Goal: Task Accomplishment & Management: Manage account settings

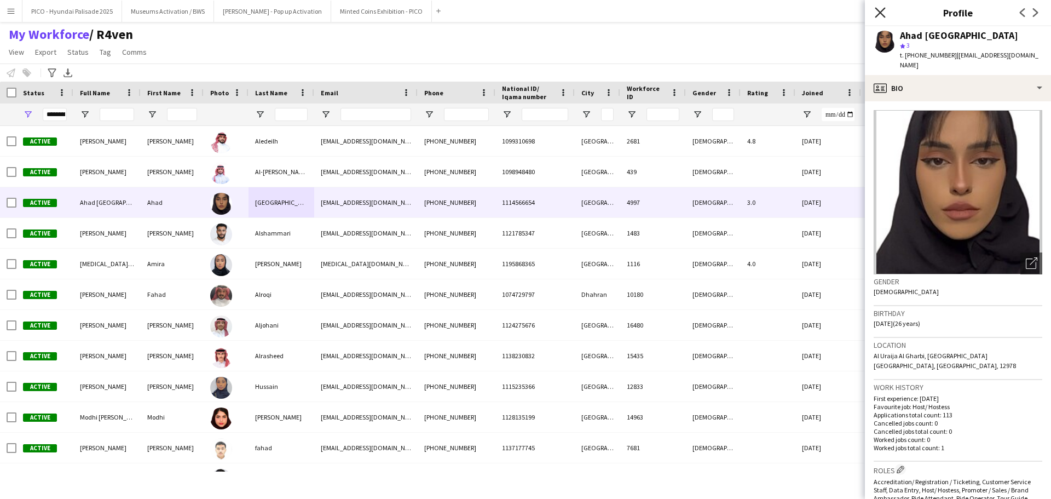
click at [877, 14] on icon "Close pop-in" at bounding box center [880, 12] width 10 height 10
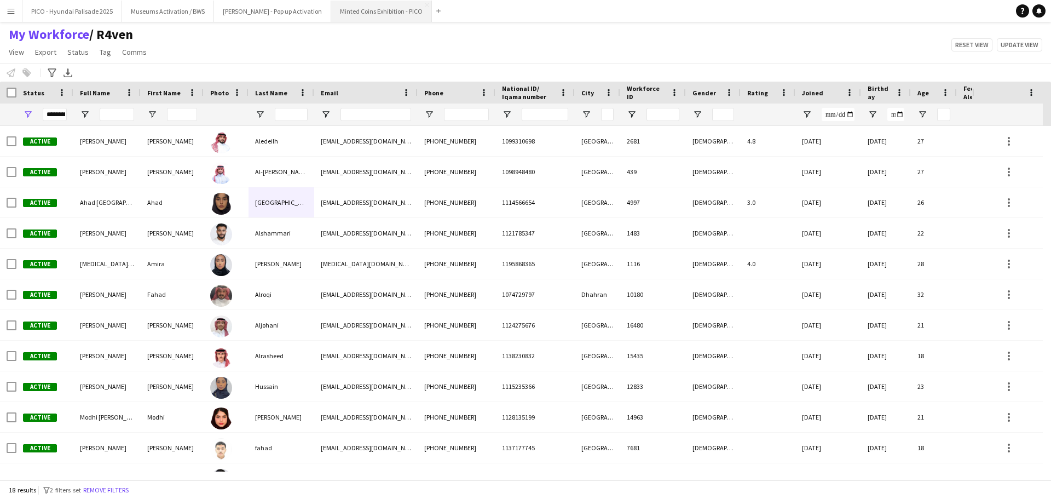
click at [331, 9] on button "Minted Coins Exhibition - PICO Close" at bounding box center [381, 11] width 101 height 21
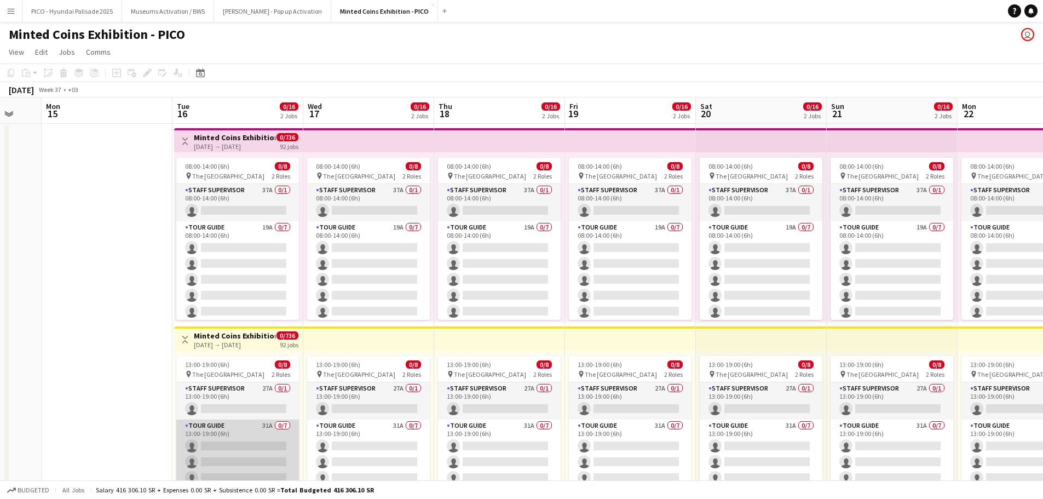
click at [231, 444] on app-card-role "Tour Guide 31A 0/7 13:00-19:00 (6h) single-neutral-actions single-neutral-actio…" at bounding box center [237, 485] width 123 height 133
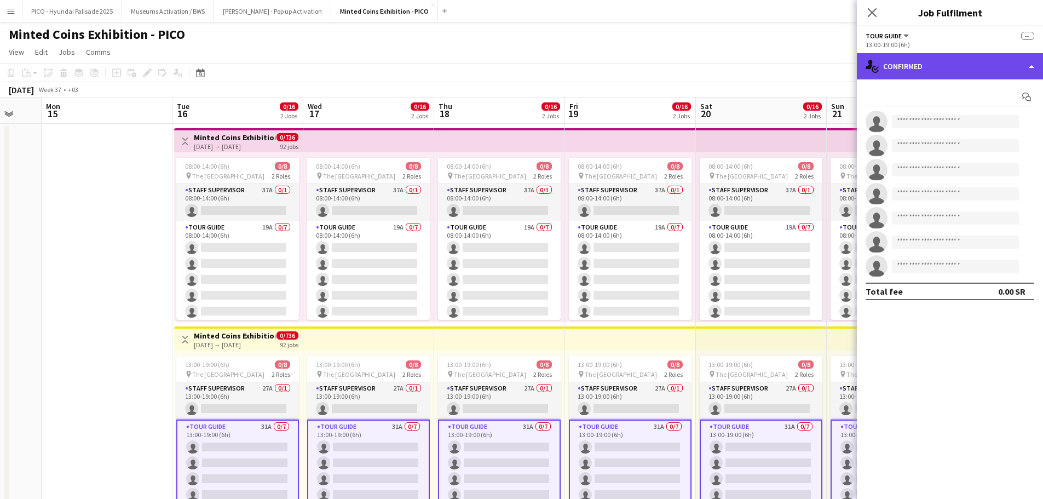
click at [882, 72] on div "single-neutral-actions-check-2 Confirmed" at bounding box center [950, 66] width 186 height 26
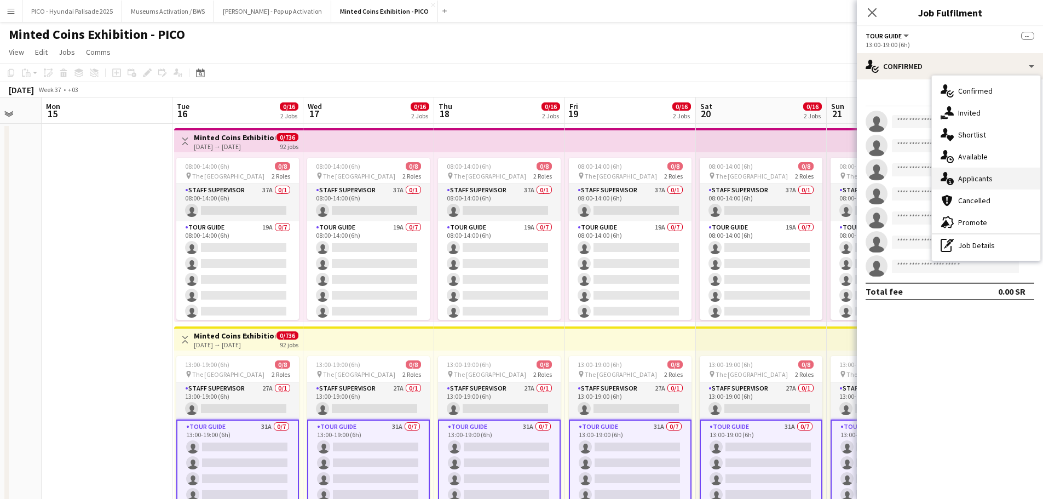
click at [959, 180] on span "Applicants" at bounding box center [975, 179] width 34 height 10
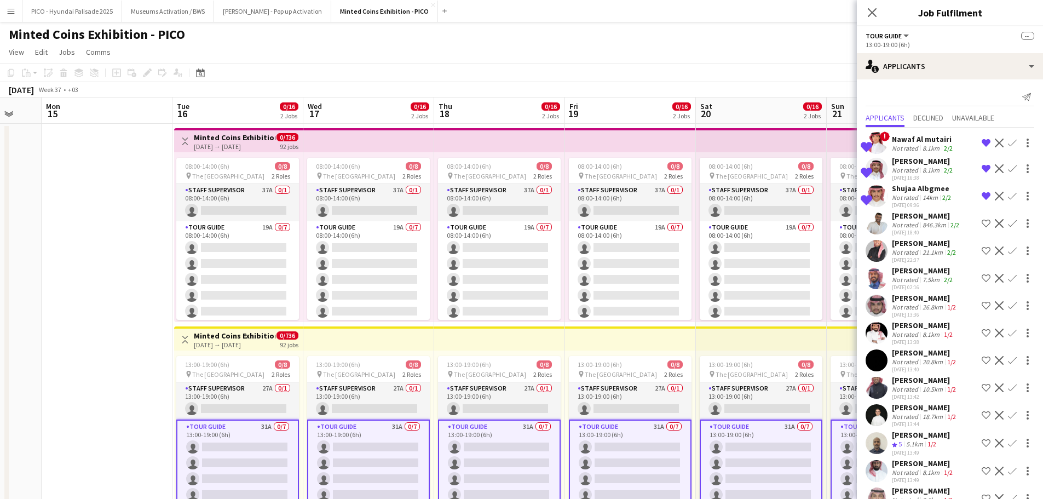
scroll to position [511, 0]
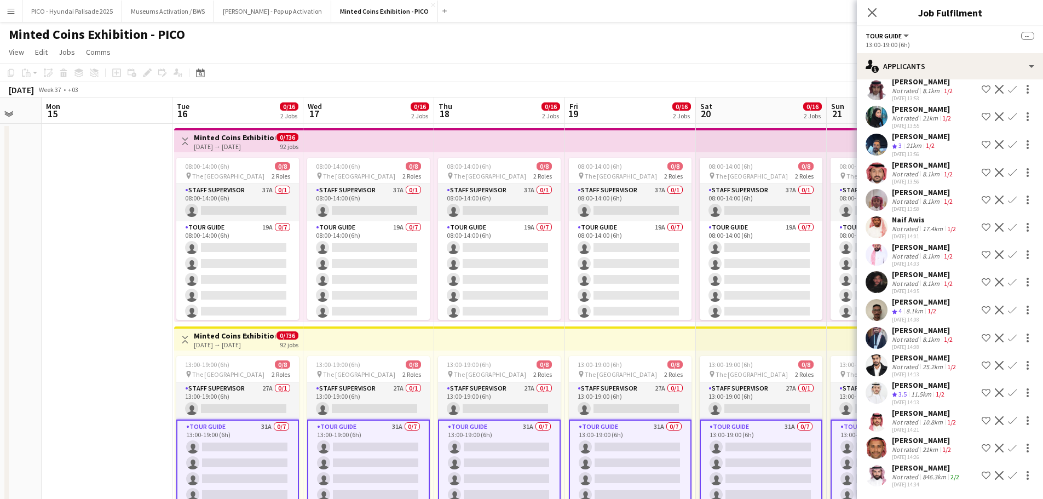
click at [911, 473] on div "Not rated" at bounding box center [906, 477] width 28 height 8
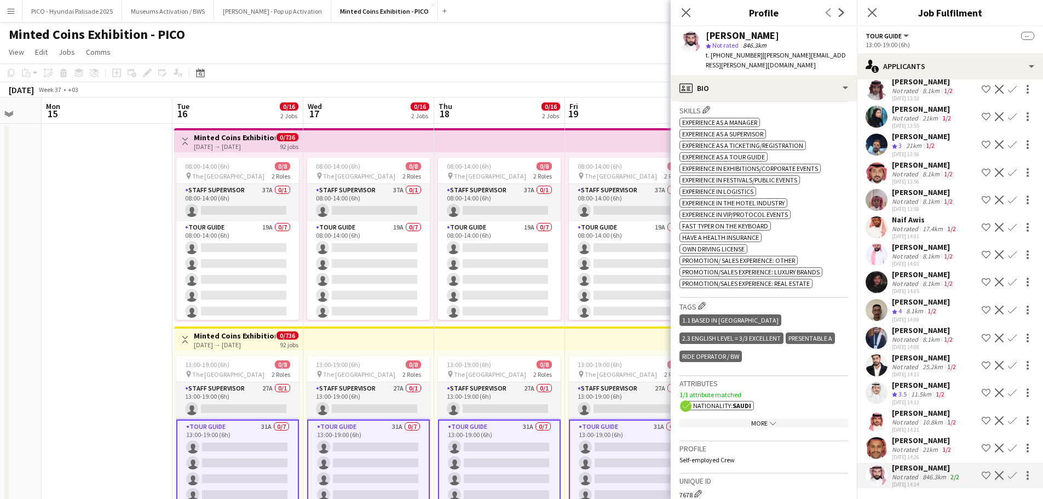
scroll to position [401, 0]
click at [903, 440] on div "[PERSON_NAME]" at bounding box center [922, 440] width 61 height 10
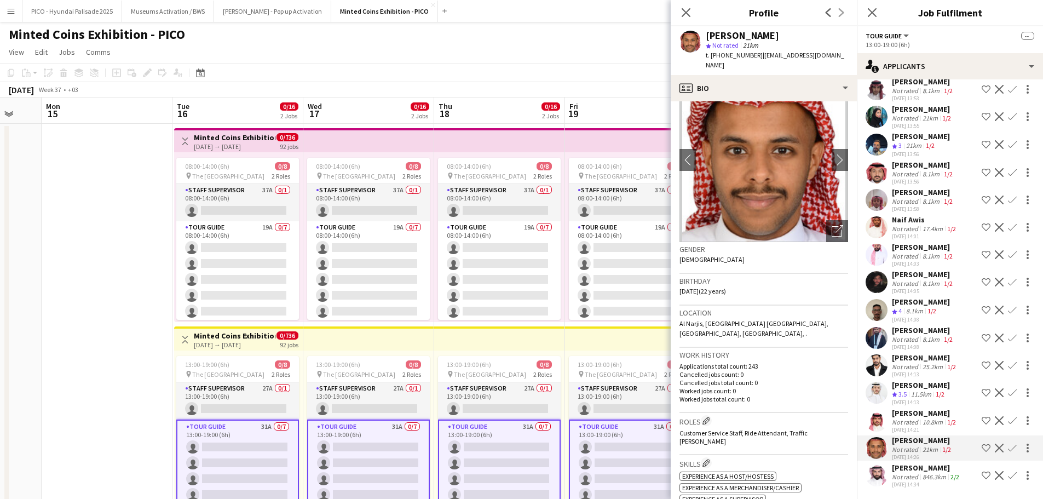
scroll to position [0, 0]
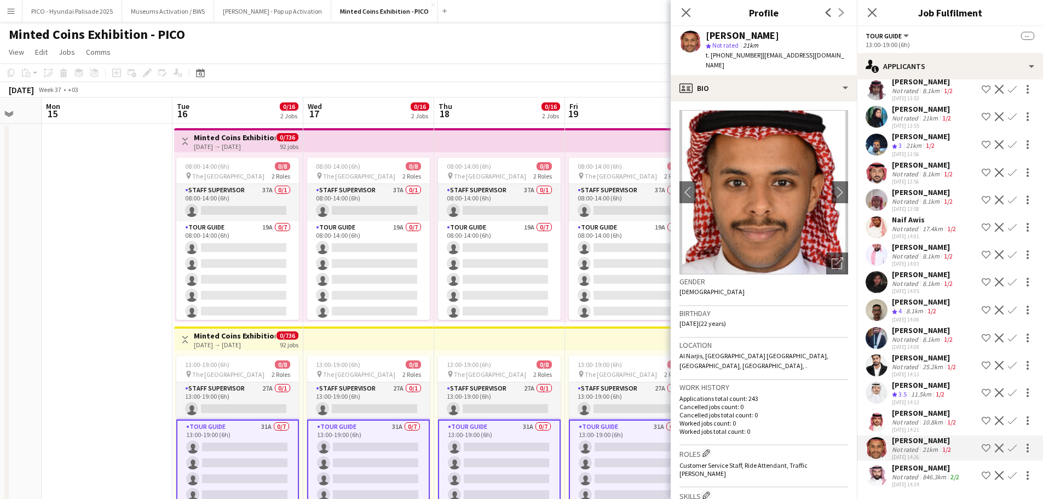
click at [910, 422] on div "Not rated" at bounding box center [906, 422] width 28 height 8
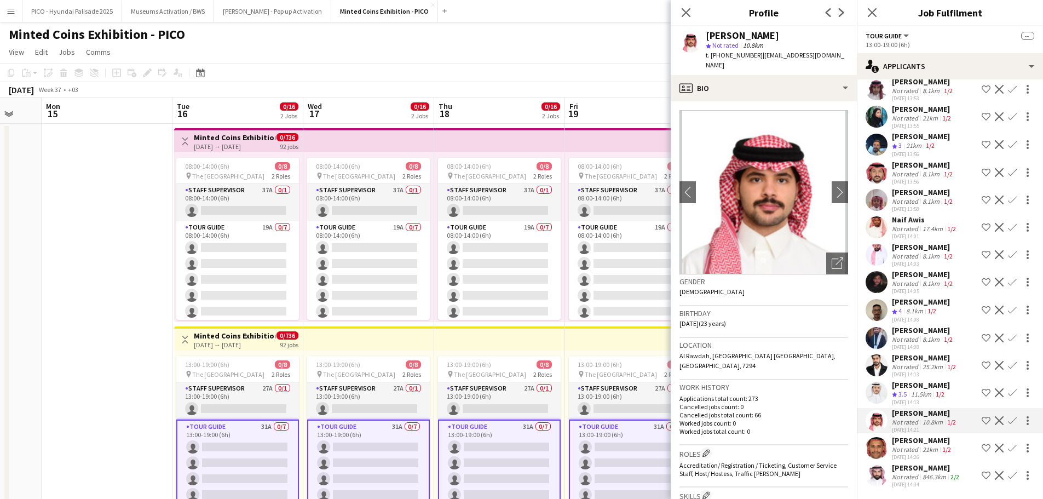
click at [901, 398] on span "3.5" at bounding box center [903, 394] width 8 height 8
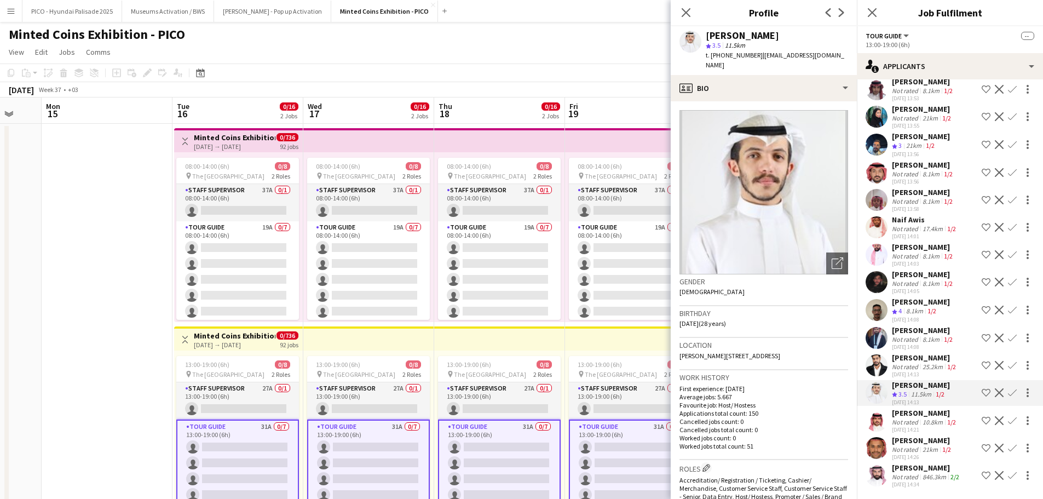
click at [995, 392] on app-icon "Decline" at bounding box center [999, 392] width 9 height 9
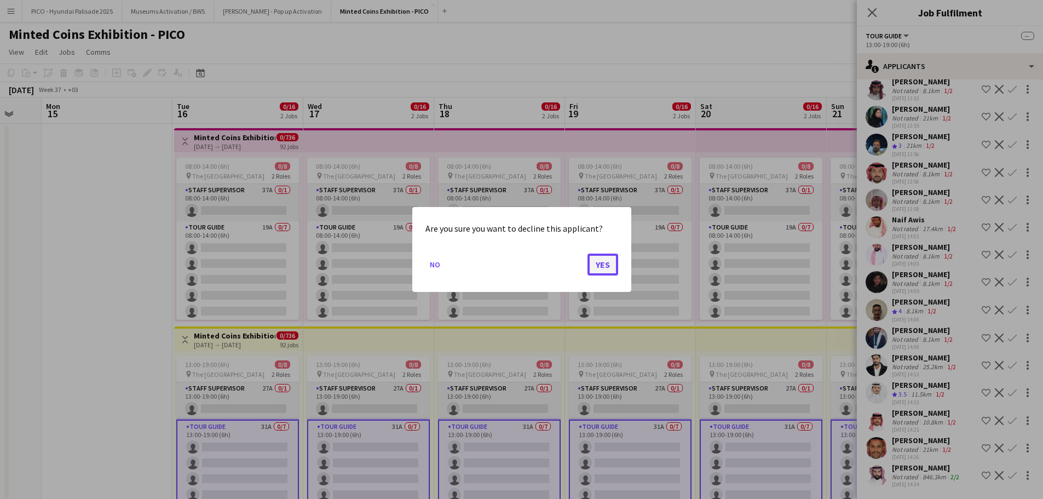
click at [606, 263] on button "Yes" at bounding box center [603, 265] width 31 height 22
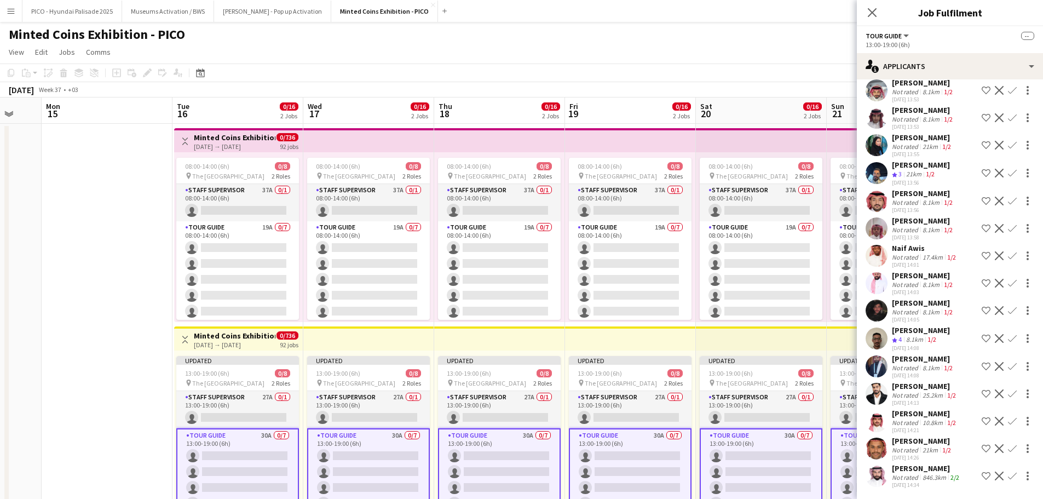
scroll to position [483, 0]
click at [710, 43] on app-page-menu "View Day view expanded Day view collapsed Month view Date picker Jump to [DATE]…" at bounding box center [521, 53] width 1043 height 21
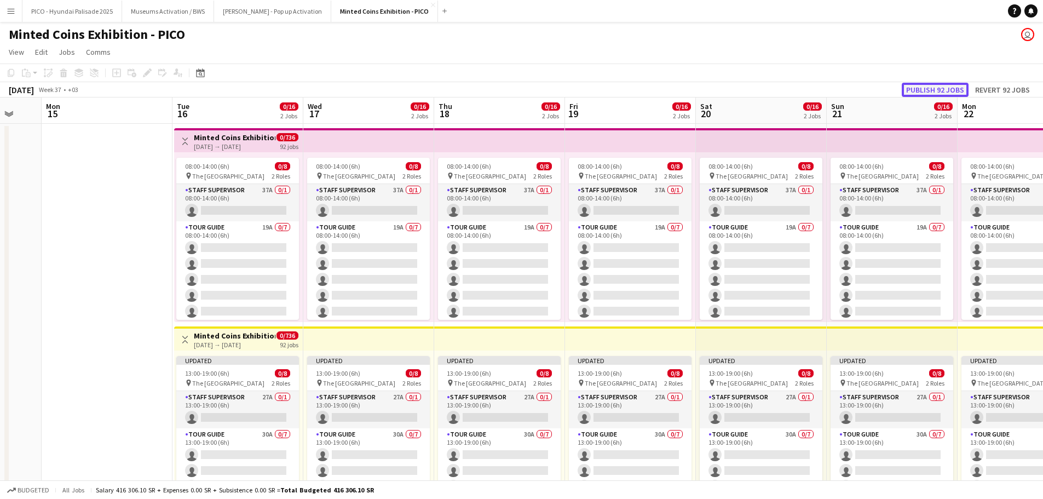
click at [941, 90] on button "Publish 92 jobs" at bounding box center [935, 90] width 67 height 14
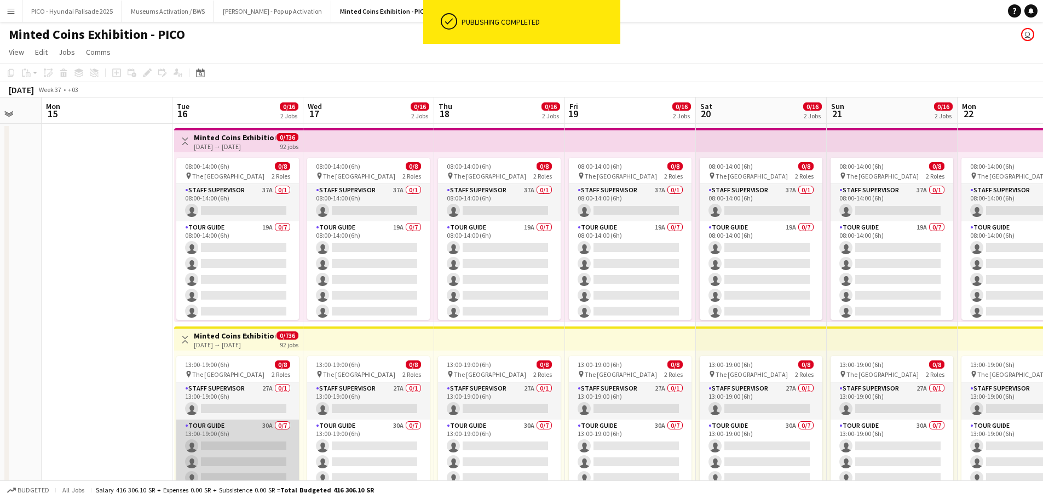
click at [227, 447] on app-card-role "Tour Guide 30A 0/7 13:00-19:00 (6h) single-neutral-actions single-neutral-actio…" at bounding box center [237, 485] width 123 height 133
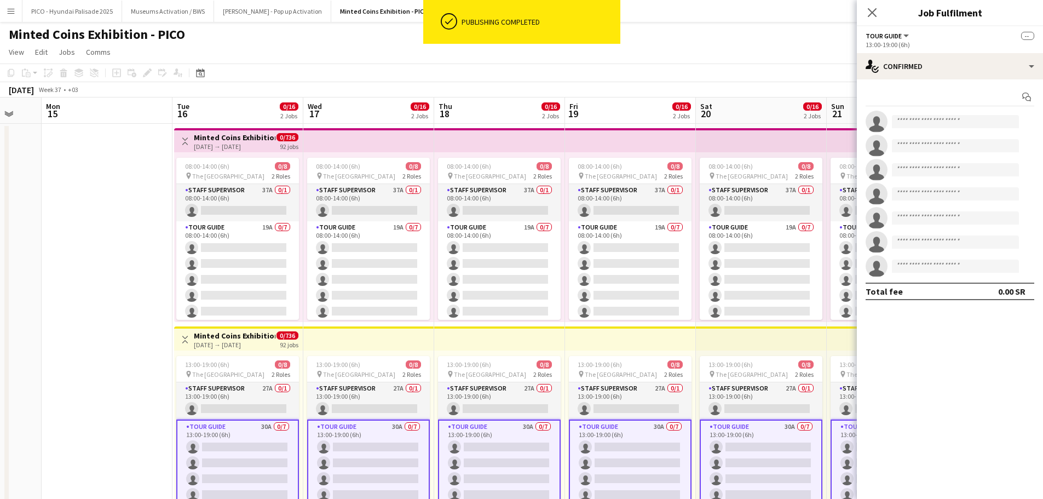
click at [941, 80] on div "Start chat single-neutral-actions single-neutral-actions single-neutral-actions…" at bounding box center [950, 193] width 186 height 229
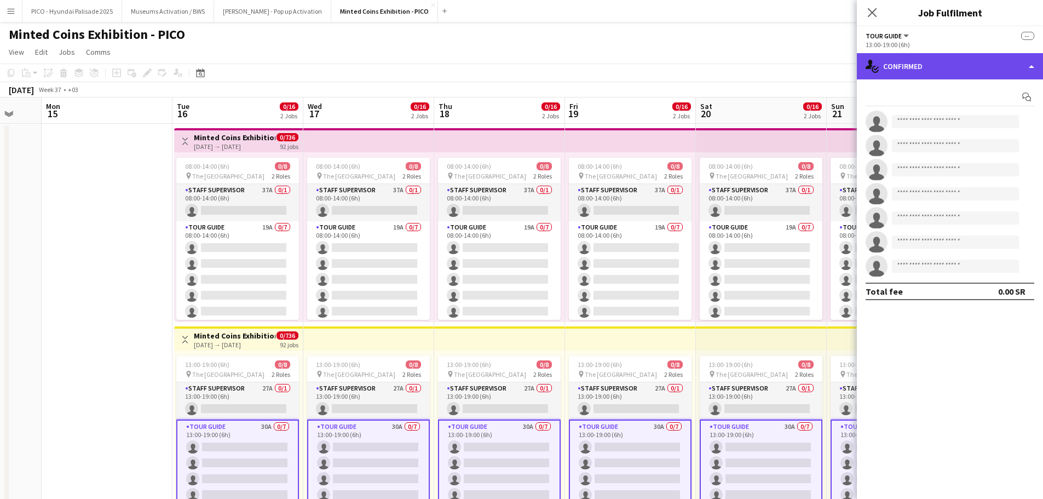
click at [942, 76] on div "single-neutral-actions-check-2 Confirmed" at bounding box center [950, 66] width 186 height 26
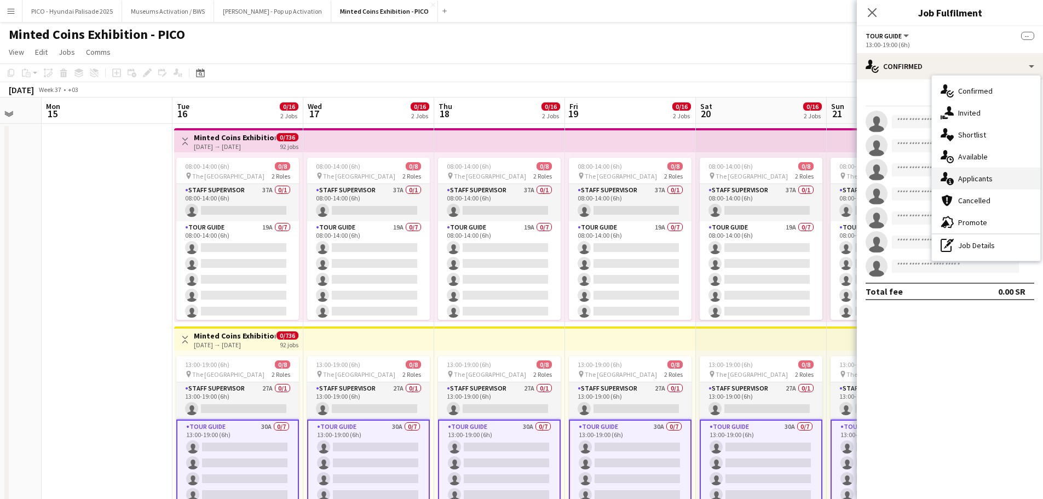
click at [961, 176] on span "Applicants" at bounding box center [975, 179] width 34 height 10
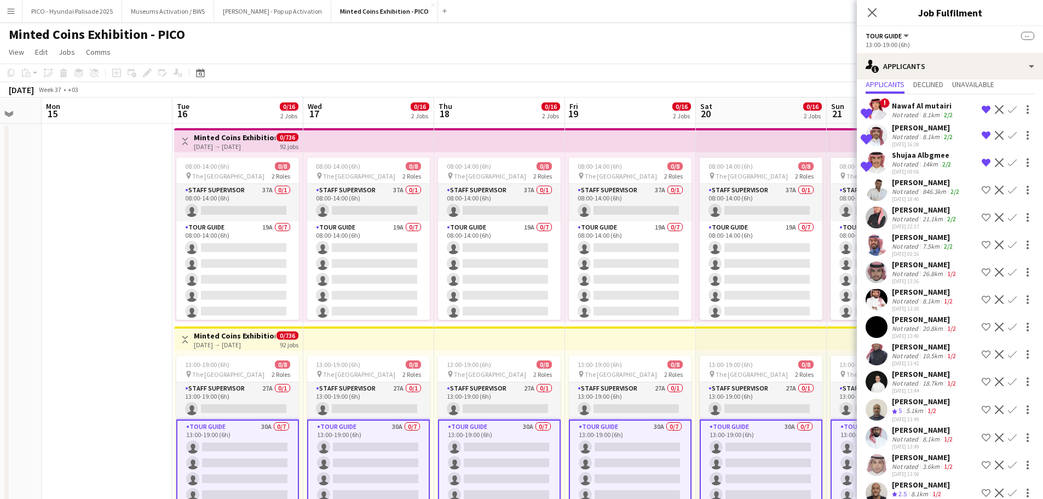
scroll to position [34, 0]
click at [899, 244] on div "Not rated" at bounding box center [906, 245] width 28 height 8
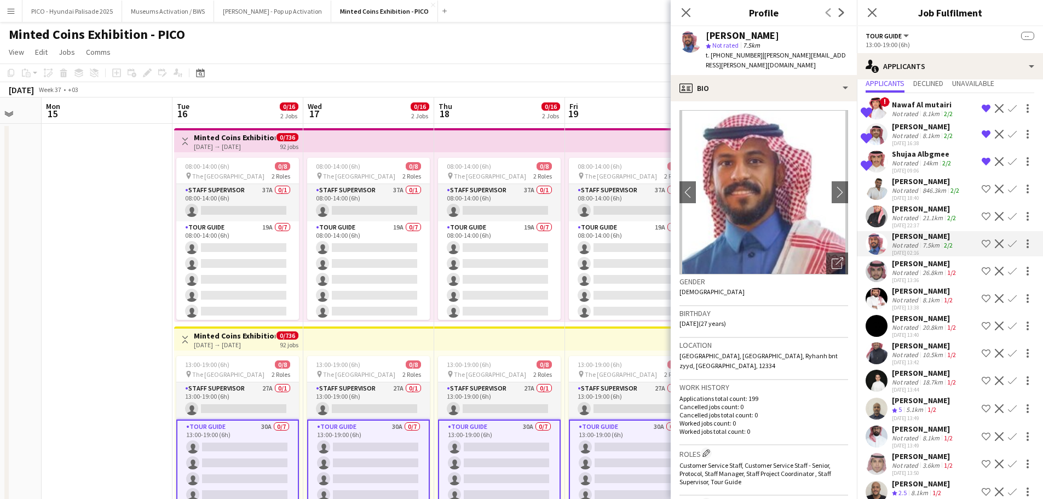
scroll to position [483, 0]
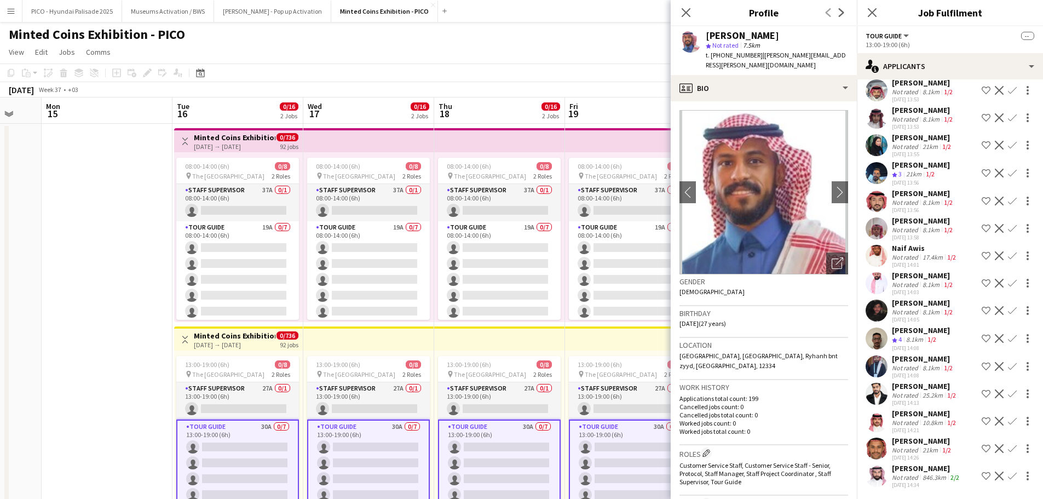
drag, startPoint x: 905, startPoint y: 184, endPoint x: 903, endPoint y: 195, distance: 11.7
click at [905, 188] on div "[PERSON_NAME]" at bounding box center [923, 193] width 63 height 10
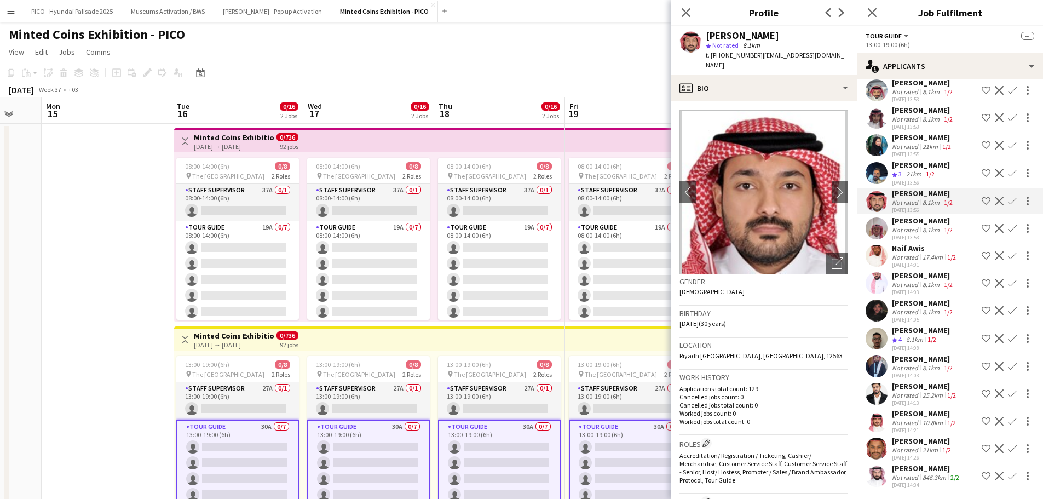
click at [918, 151] on div "[DATE] 13:55" at bounding box center [922, 154] width 61 height 7
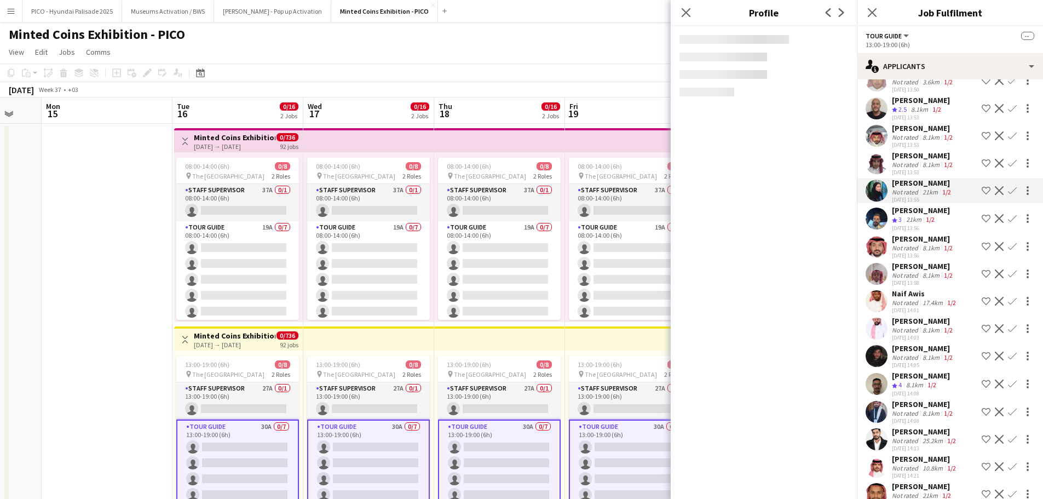
scroll to position [417, 0]
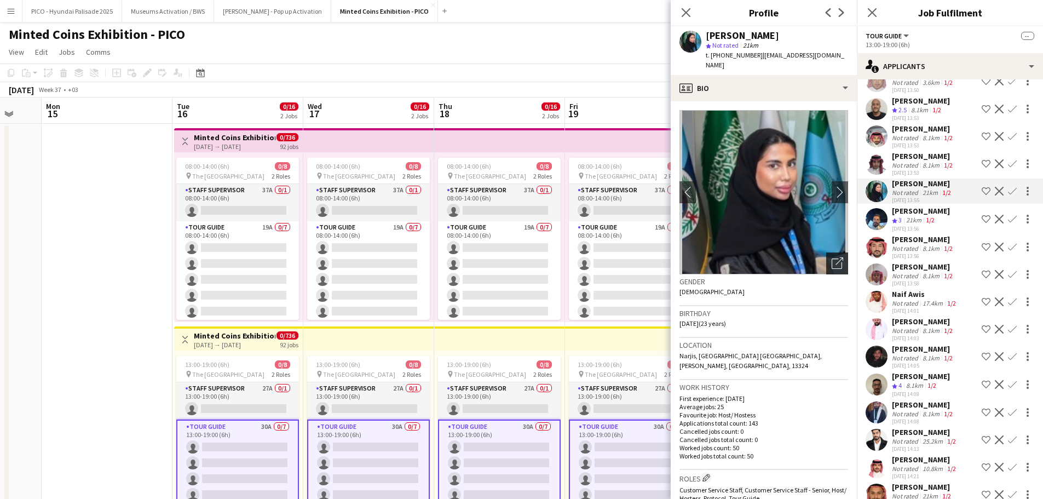
click at [832, 258] on icon at bounding box center [837, 263] width 10 height 10
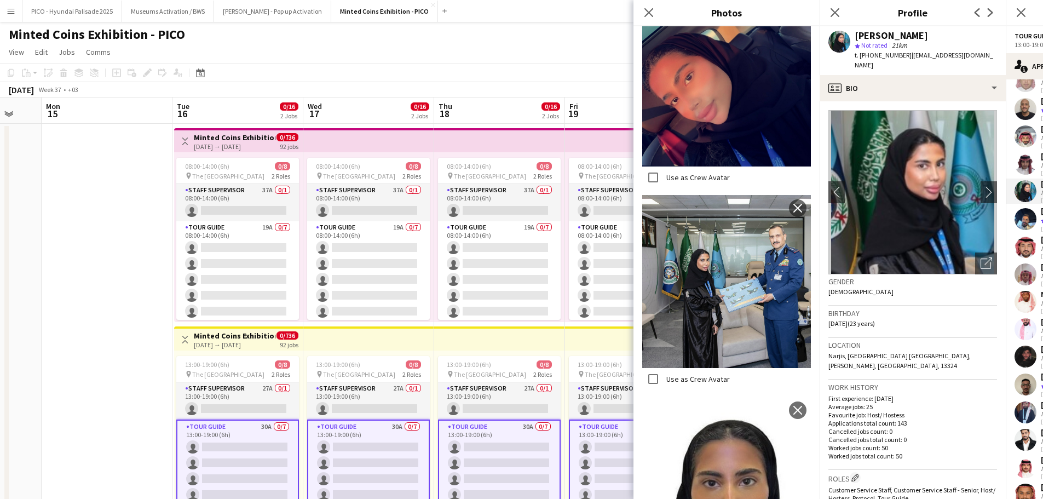
scroll to position [723, 0]
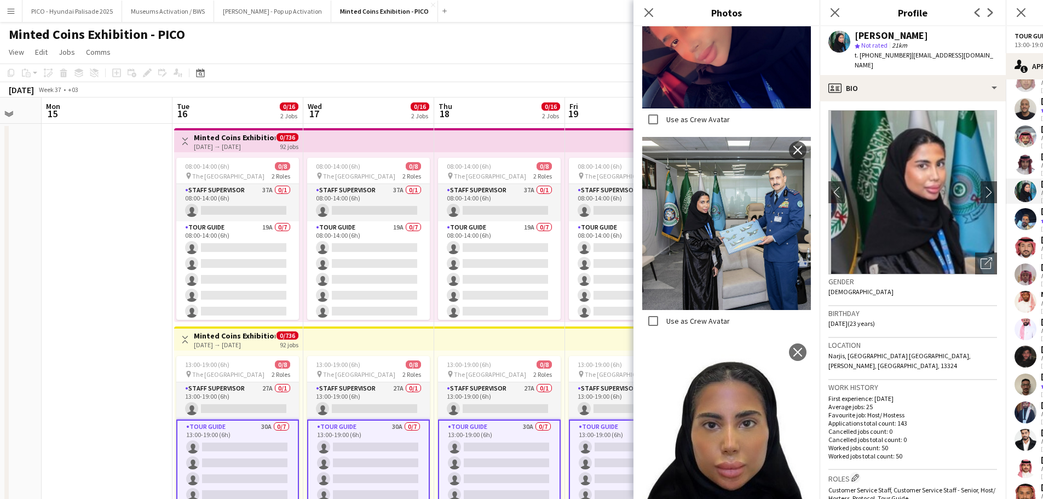
click at [848, 435] on p "Cancelled jobs total count: 0" at bounding box center [912, 439] width 169 height 8
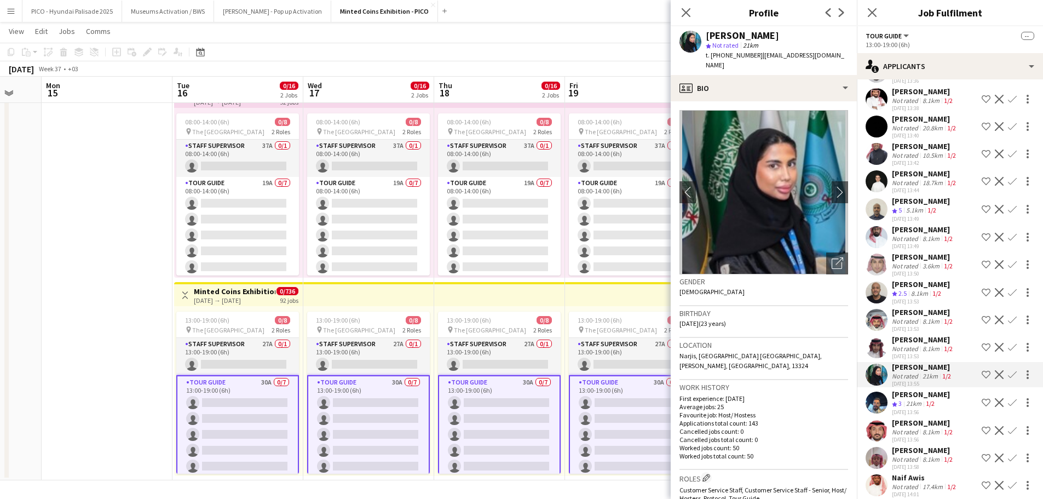
scroll to position [232, 0]
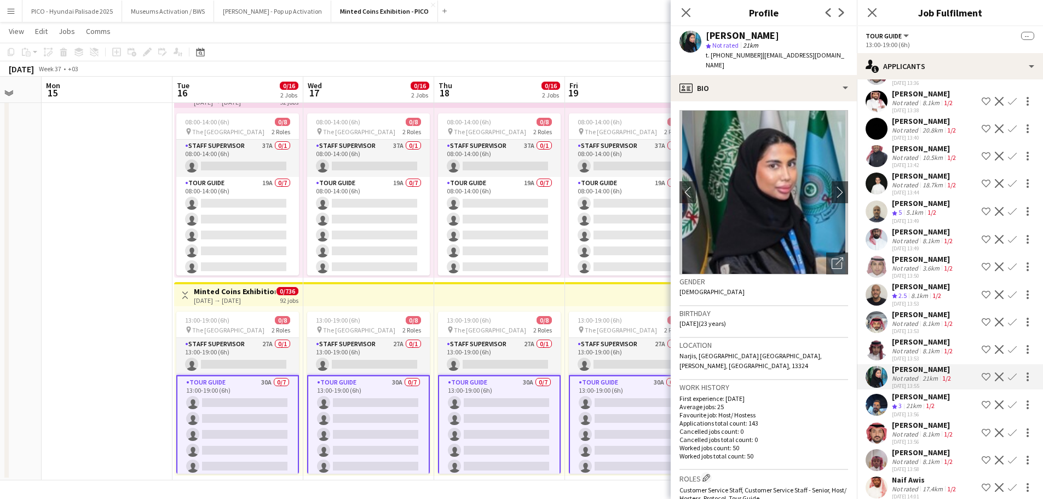
click at [908, 347] on div "[PERSON_NAME]" at bounding box center [923, 342] width 63 height 10
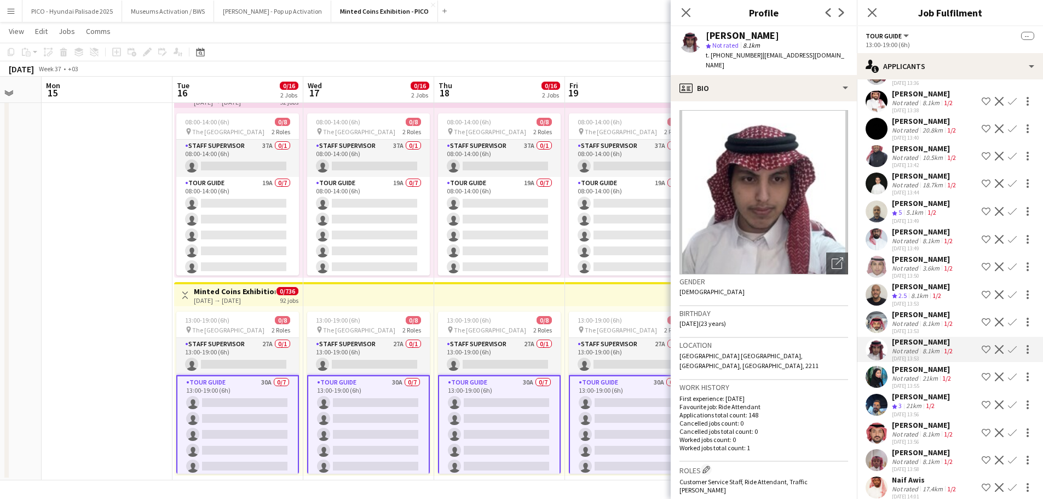
click at [913, 319] on div "[PERSON_NAME]" at bounding box center [923, 314] width 63 height 10
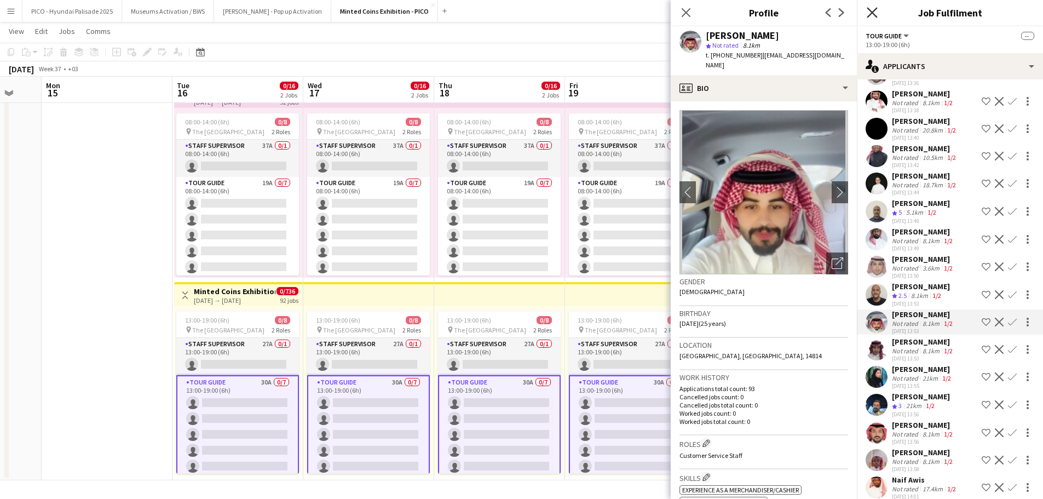
click at [874, 10] on icon at bounding box center [872, 12] width 10 height 10
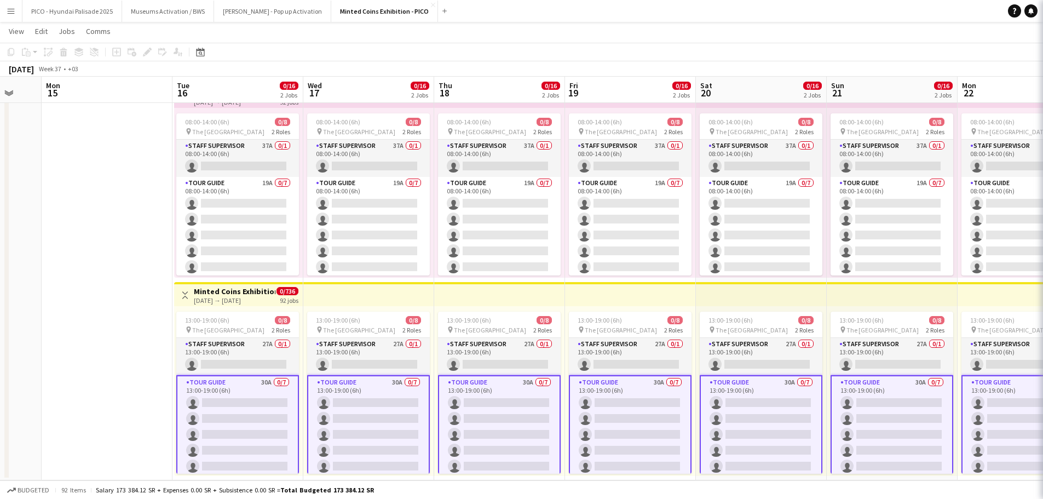
scroll to position [0, 0]
click at [135, 199] on app-date-cell at bounding box center [107, 279] width 131 height 401
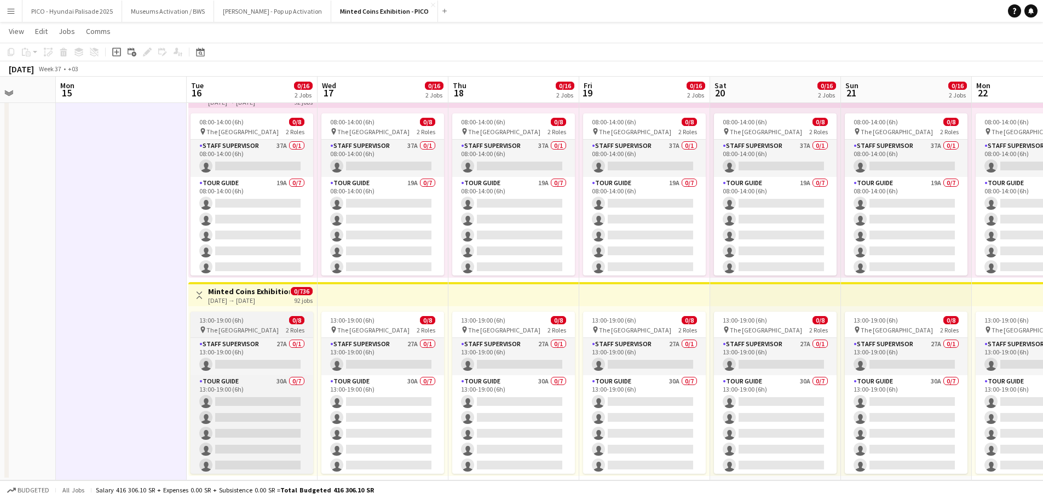
scroll to position [0, 336]
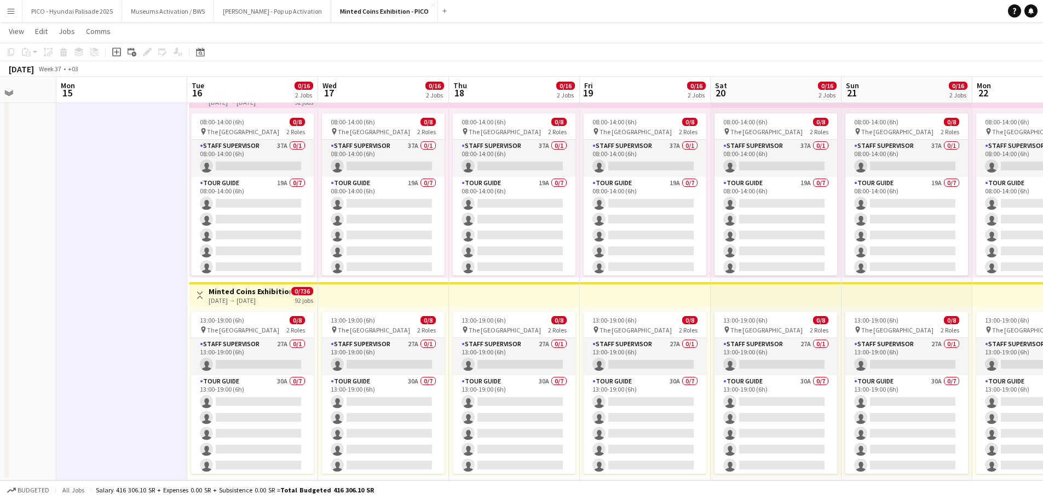
click at [168, 343] on app-date-cell at bounding box center [121, 279] width 131 height 401
